Goal: Information Seeking & Learning: Find specific fact

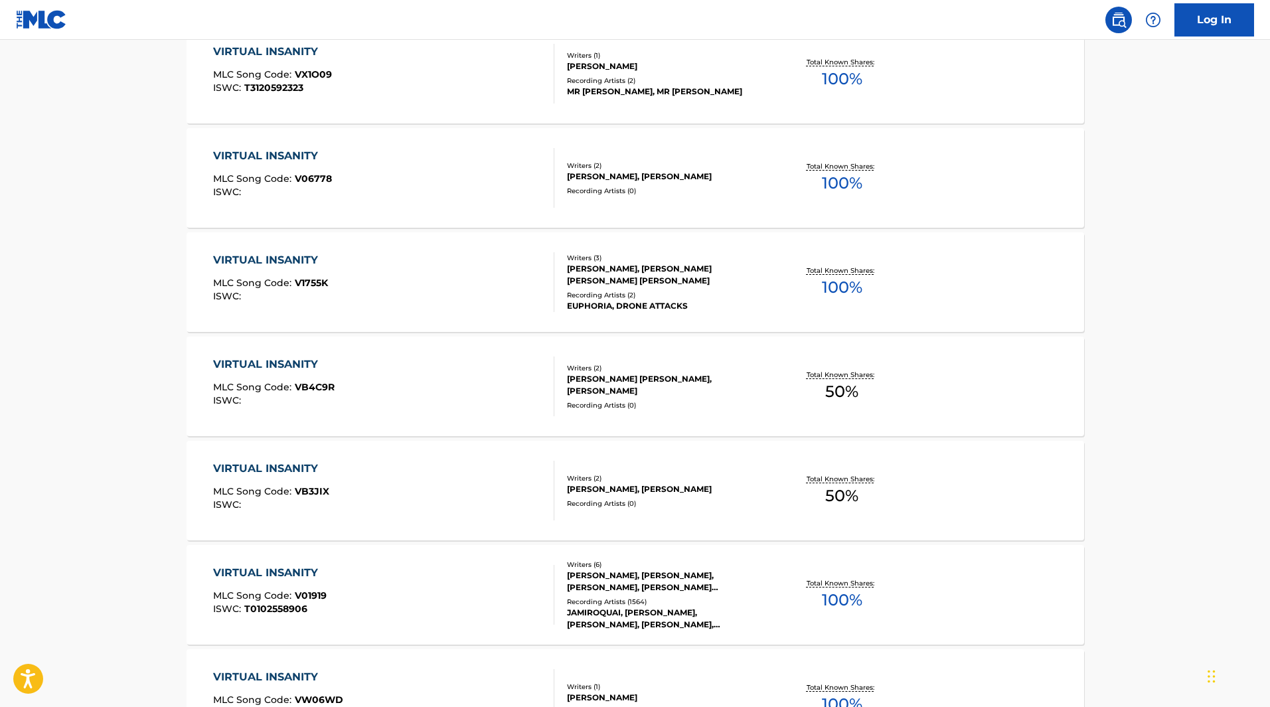
scroll to position [598, 0]
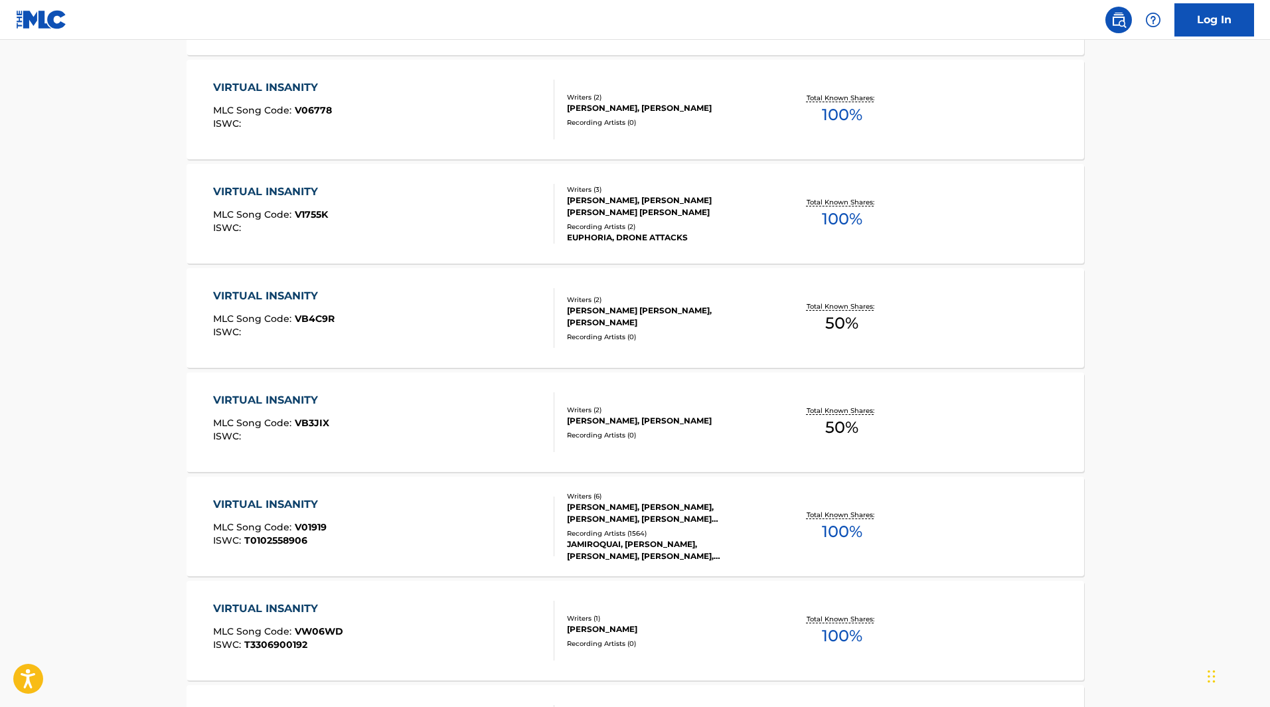
click at [633, 505] on div "JASON KAY, TOBY SMITH, DERRICK MCKENZIE, WALLIS LEE BUCHANAN, SIMON KATZ, STUAR…" at bounding box center [667, 513] width 201 height 24
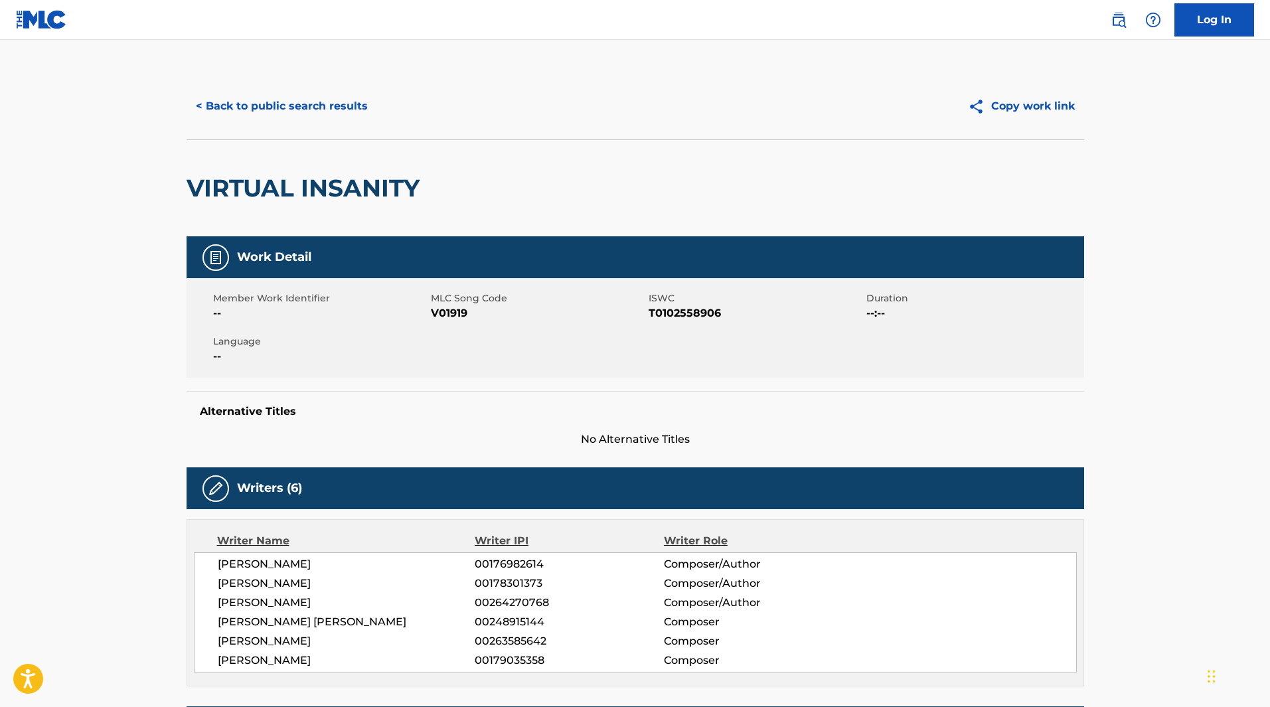
click at [448, 316] on span "V01919" at bounding box center [538, 313] width 214 height 16
copy span "V01919"
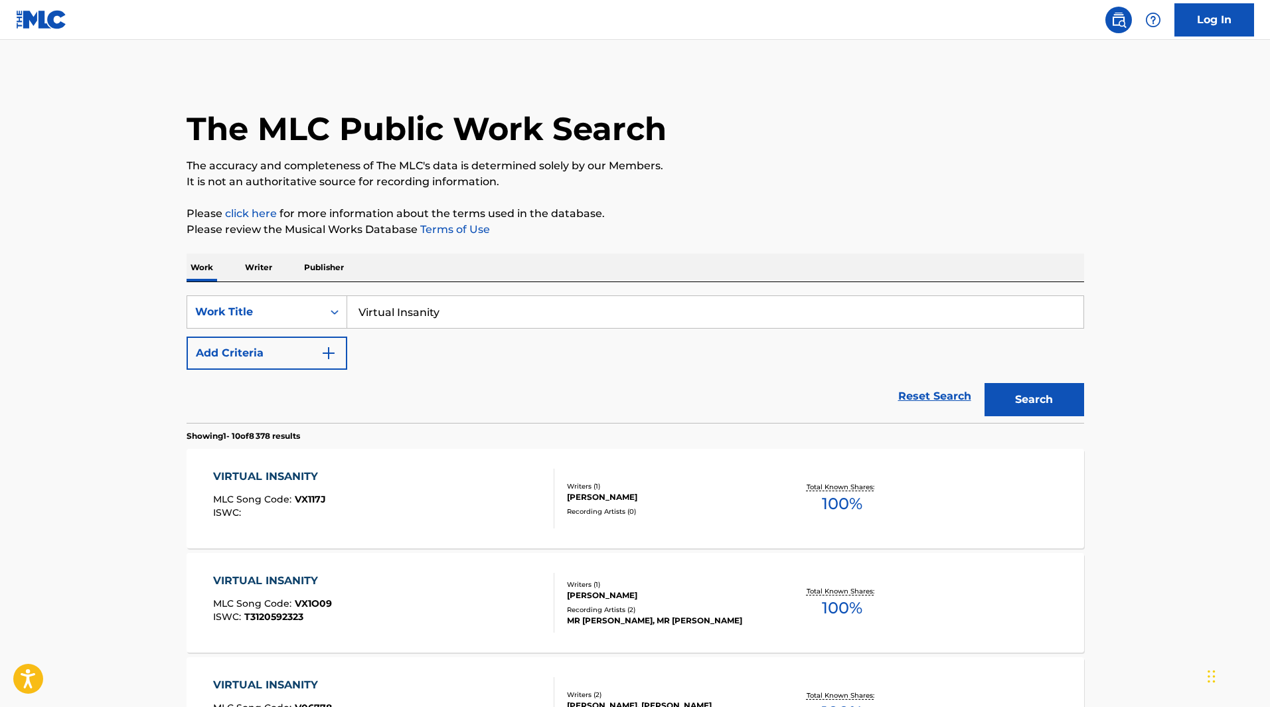
scroll to position [632, 0]
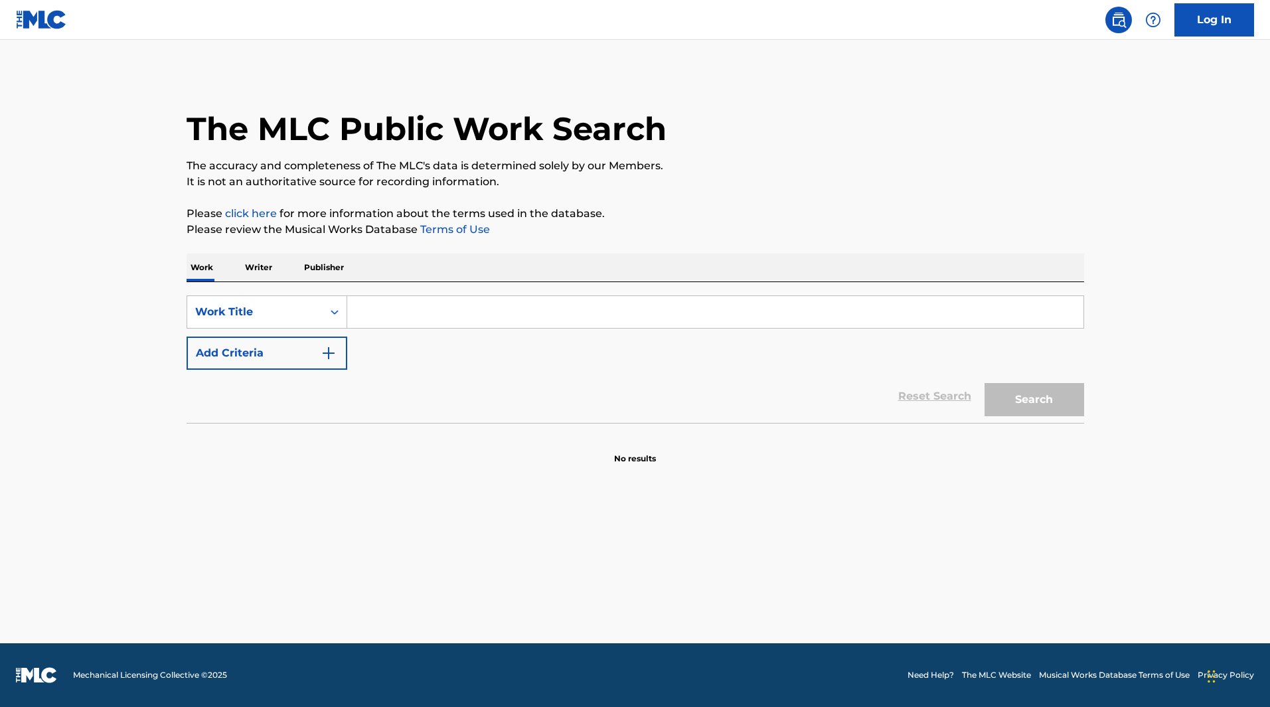
click at [438, 309] on input "Search Form" at bounding box center [715, 312] width 736 height 32
type input "War"
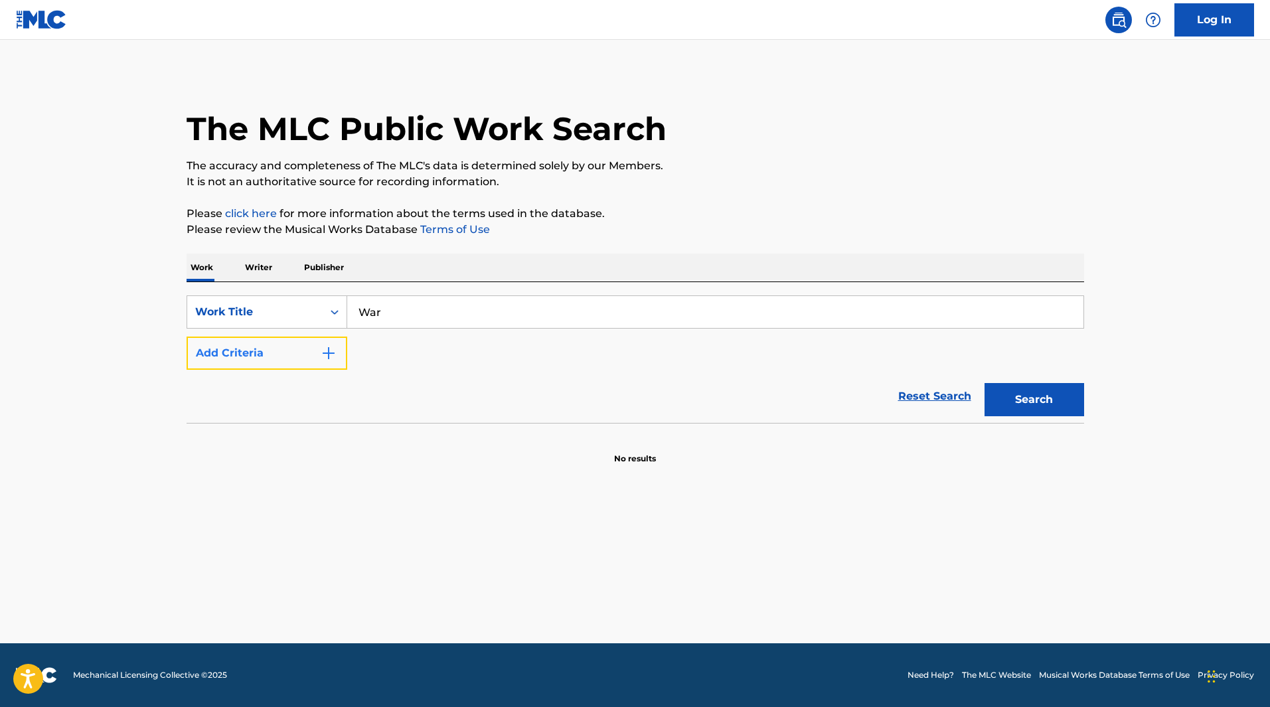
click at [244, 349] on button "Add Criteria" at bounding box center [267, 353] width 161 height 33
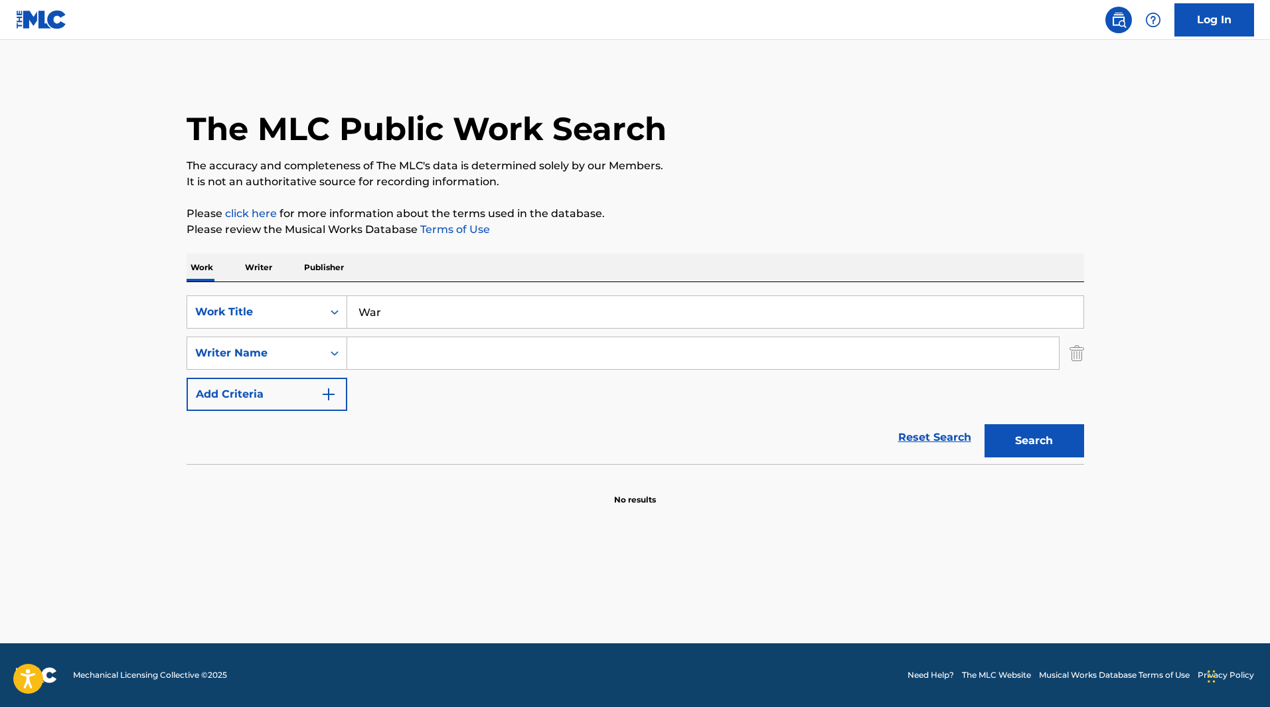
drag, startPoint x: 400, startPoint y: 371, endPoint x: 394, endPoint y: 355, distance: 16.8
click at [400, 370] on div "SearchWithCriteriaae89e4d5-6263-4058-b986-9507f83b0265 Work Title War SearchWit…" at bounding box center [636, 353] width 898 height 116
click at [394, 355] on input "Search Form" at bounding box center [703, 353] width 712 height 32
type input "[PERSON_NAME]"
click at [985, 424] on button "Search" at bounding box center [1035, 440] width 100 height 33
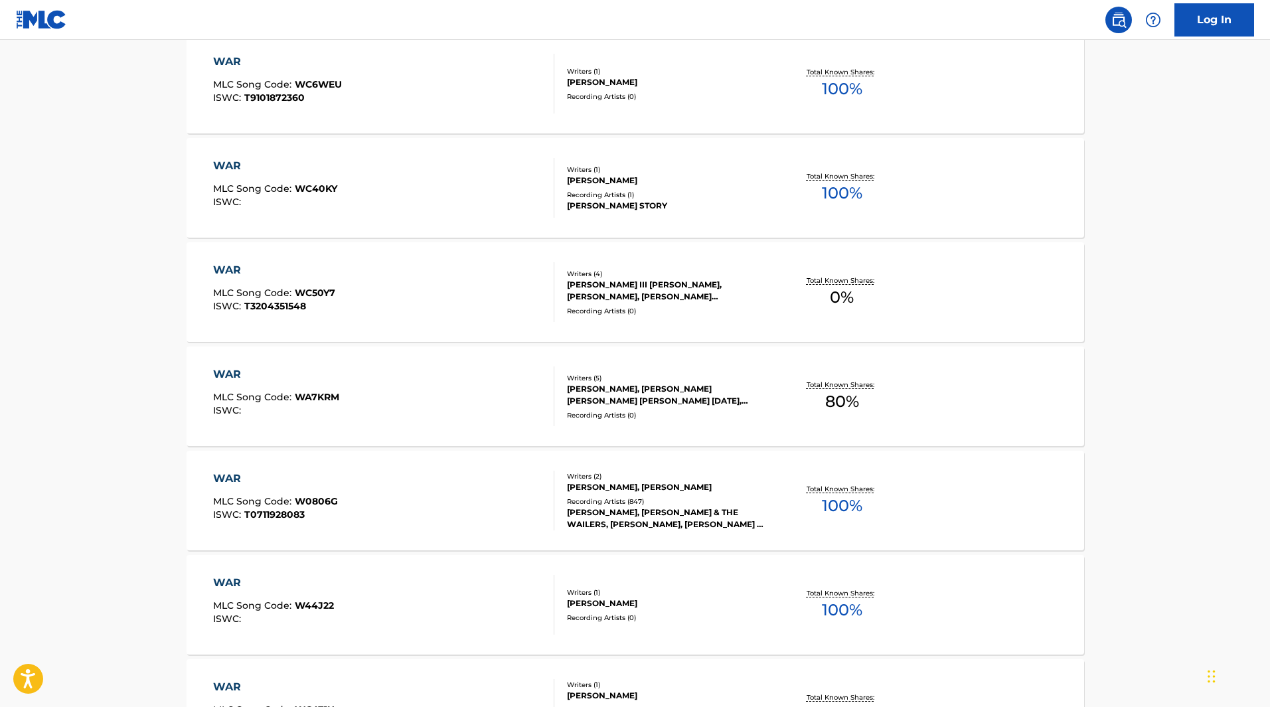
scroll to position [465, 0]
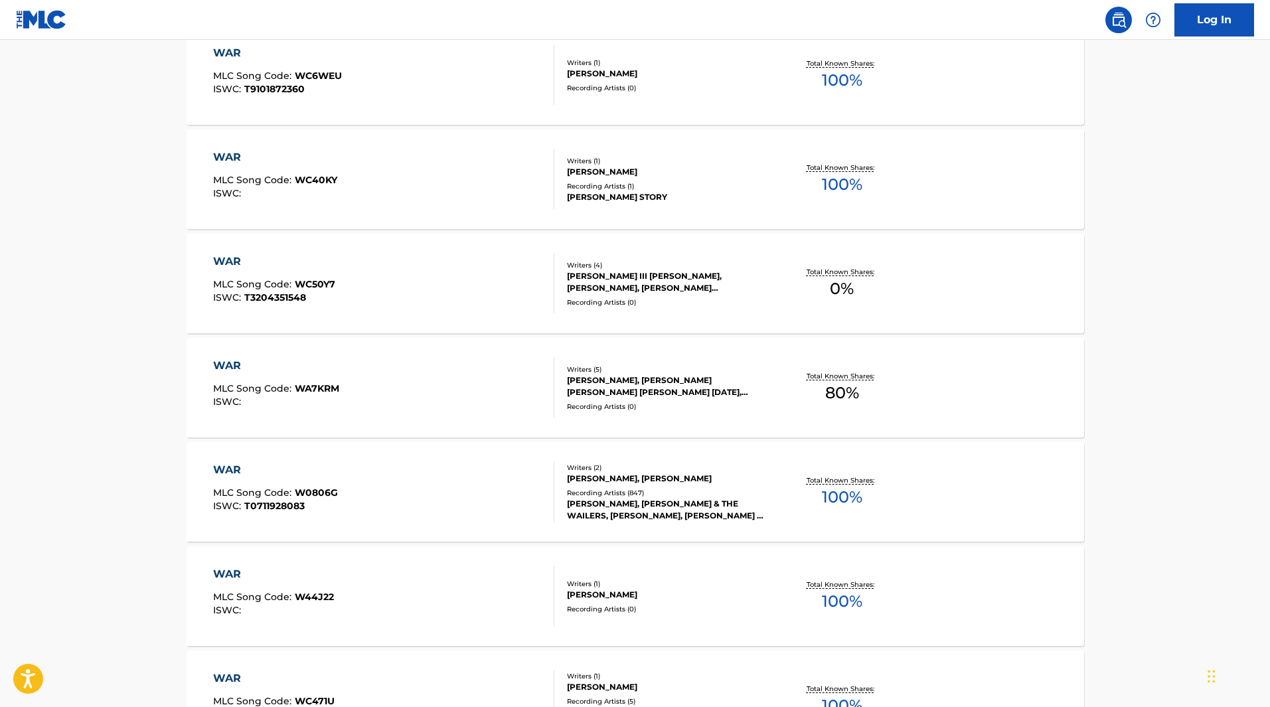
click at [615, 508] on div "[PERSON_NAME], [PERSON_NAME] & THE WAILERS, [PERSON_NAME], [PERSON_NAME] & THE …" at bounding box center [667, 510] width 201 height 24
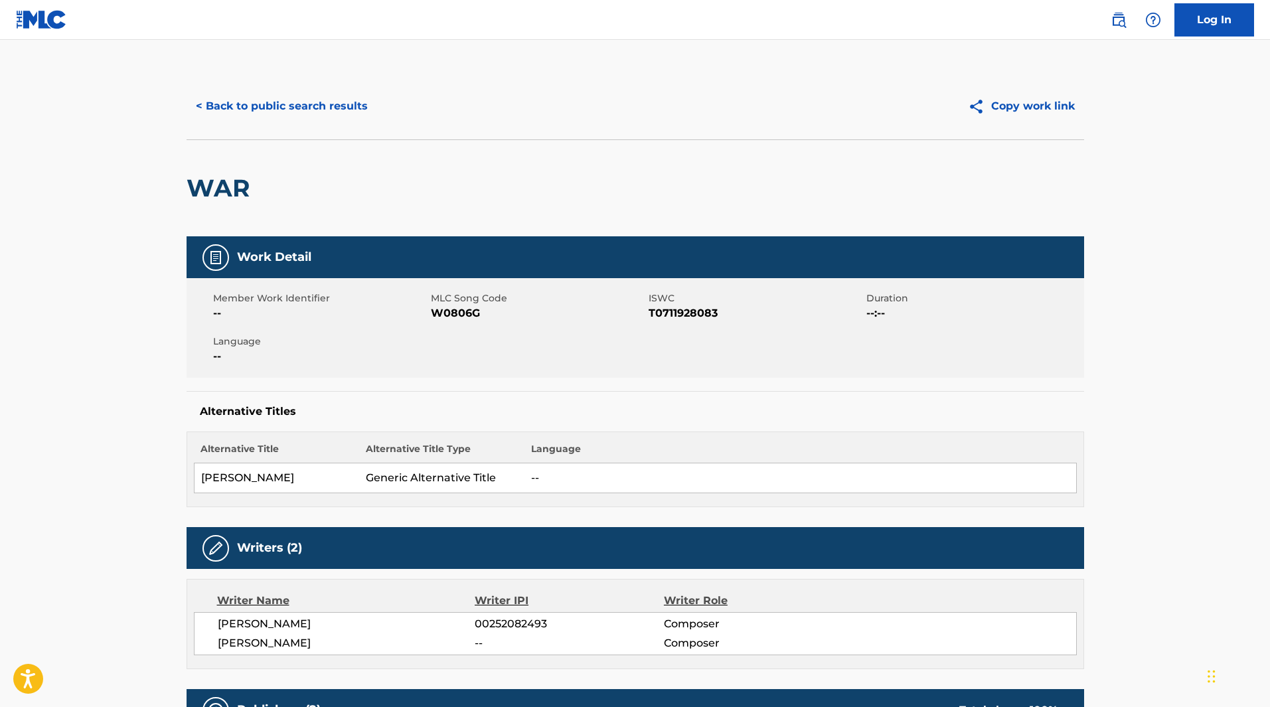
click at [448, 311] on span "W0806G" at bounding box center [538, 313] width 214 height 16
copy span "W0806G"
